Goal: Complete application form

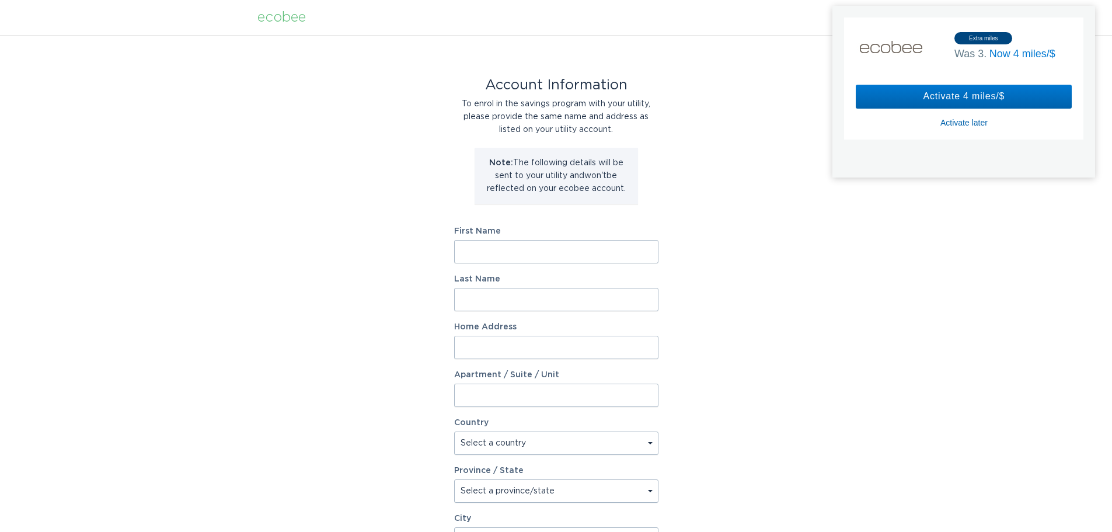
click at [964, 120] on div "Activate later" at bounding box center [963, 122] width 47 height 11
click at [534, 250] on input "First Name" at bounding box center [556, 251] width 204 height 23
type input "[PERSON_NAME]"
